Goal: Task Accomplishment & Management: Use online tool/utility

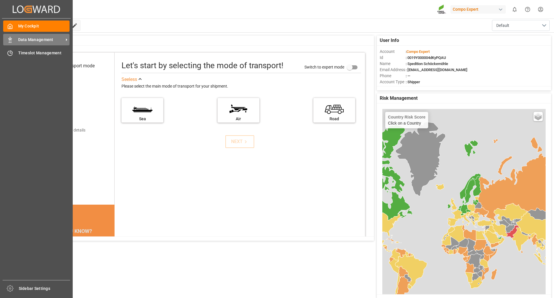
click at [34, 39] on span "Data Management" at bounding box center [41, 40] width 46 height 6
click at [23, 39] on span "Data Management" at bounding box center [41, 40] width 46 height 6
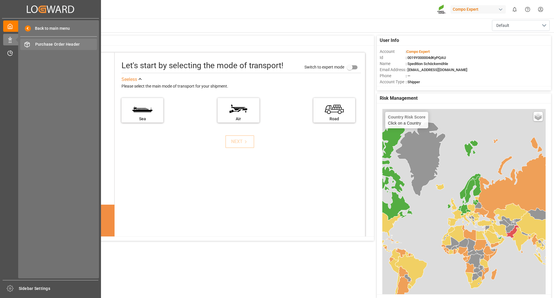
click at [72, 45] on span "Purchase Order Header" at bounding box center [66, 44] width 62 height 6
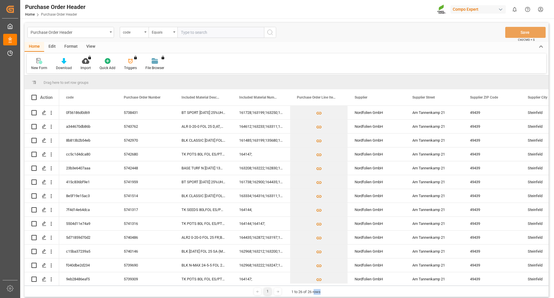
drag, startPoint x: 315, startPoint y: 285, endPoint x: 401, endPoint y: 293, distance: 86.1
click at [414, 288] on div "1 1 to 26 of 26 rows" at bounding box center [287, 291] width 524 height 12
click at [44, 113] on polygon "Press SPACE to select this row." at bounding box center [43, 112] width 3 height 3
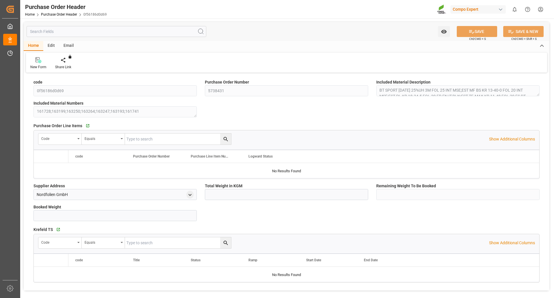
type input "6667.27"
type input "0"
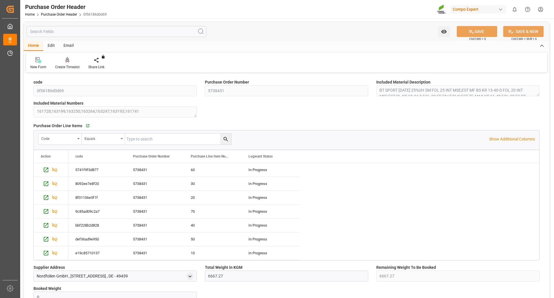
click at [68, 59] on icon at bounding box center [68, 60] width 4 height 6
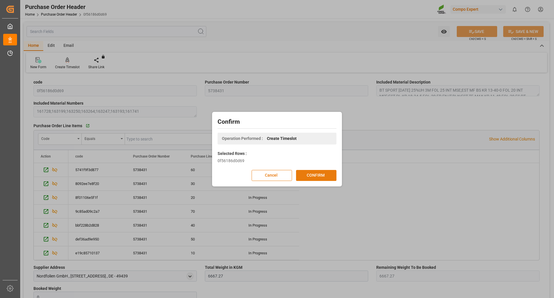
click at [324, 174] on button "CONFIRM" at bounding box center [316, 175] width 40 height 11
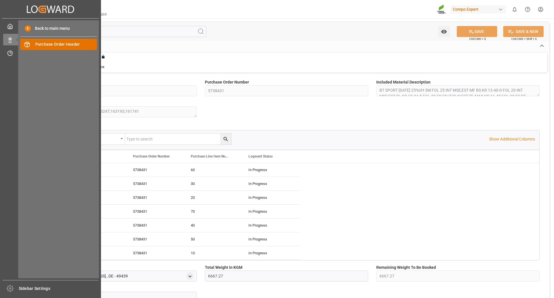
click at [41, 44] on span "Purchase Order Header" at bounding box center [66, 44] width 62 height 6
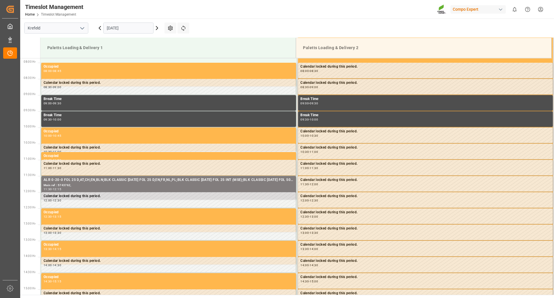
scroll to position [255, 0]
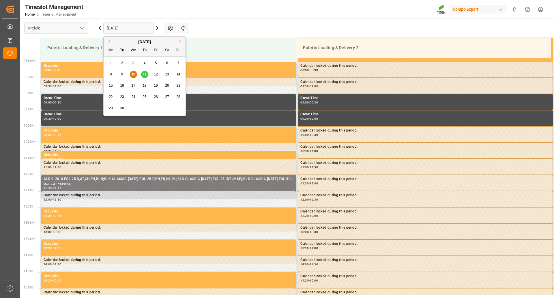
click at [130, 27] on input "[DATE]" at bounding box center [128, 28] width 50 height 11
click at [144, 73] on span "11" at bounding box center [145, 74] width 4 height 4
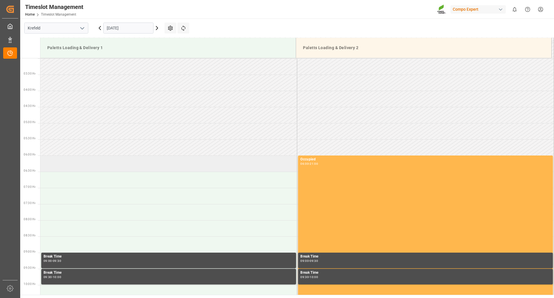
scroll to position [107, 0]
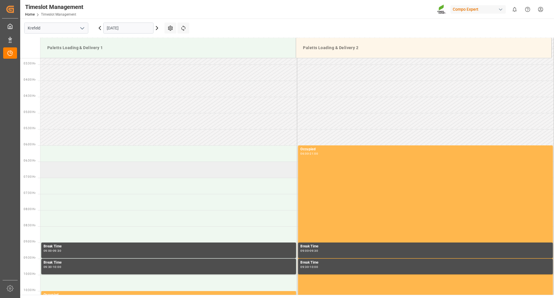
click at [52, 170] on td at bounding box center [168, 169] width 257 height 16
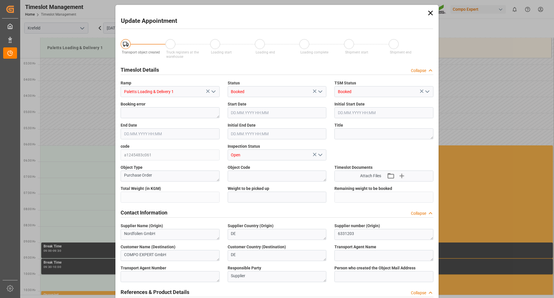
type input "6667.27"
type input "[DATE] 06:30"
type input "[DATE] 07:00"
type input "[DATE] 06:50"
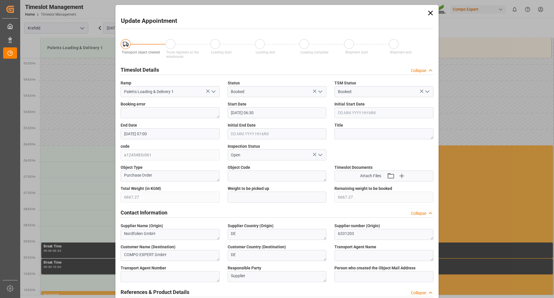
click at [431, 15] on icon at bounding box center [431, 13] width 8 height 8
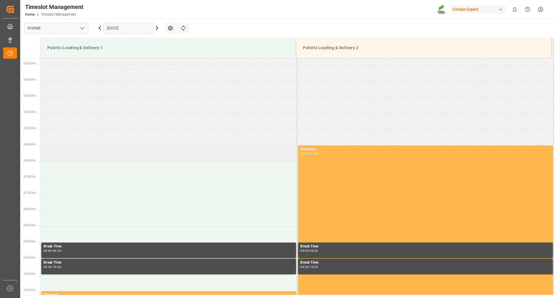
click at [56, 152] on td at bounding box center [168, 153] width 257 height 16
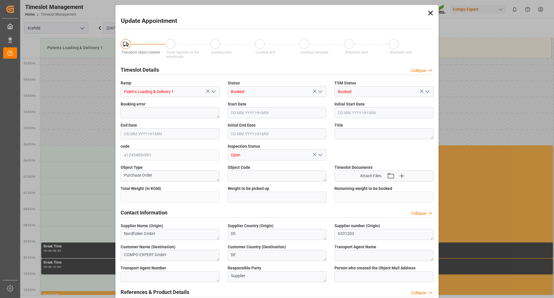
type input "6667.27"
type input "[DATE] 06:00"
type input "[DATE] 06:30"
type input "[DATE] 06:50"
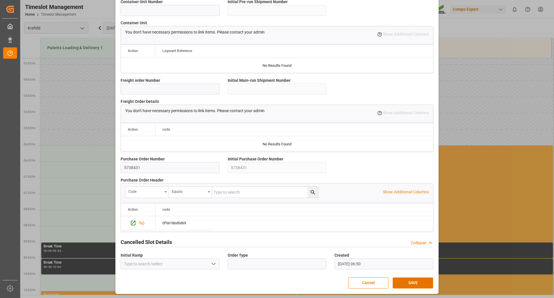
scroll to position [462, 0]
click at [420, 282] on button "SAVE" at bounding box center [413, 282] width 40 height 11
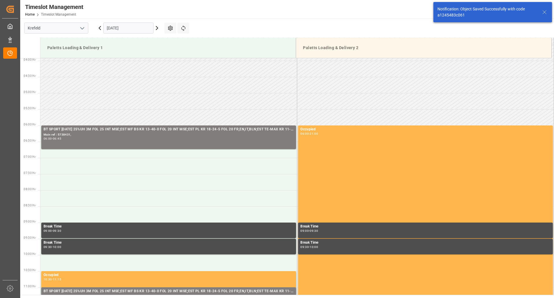
scroll to position [138, 0]
